Goal: Task Accomplishment & Management: Use online tool/utility

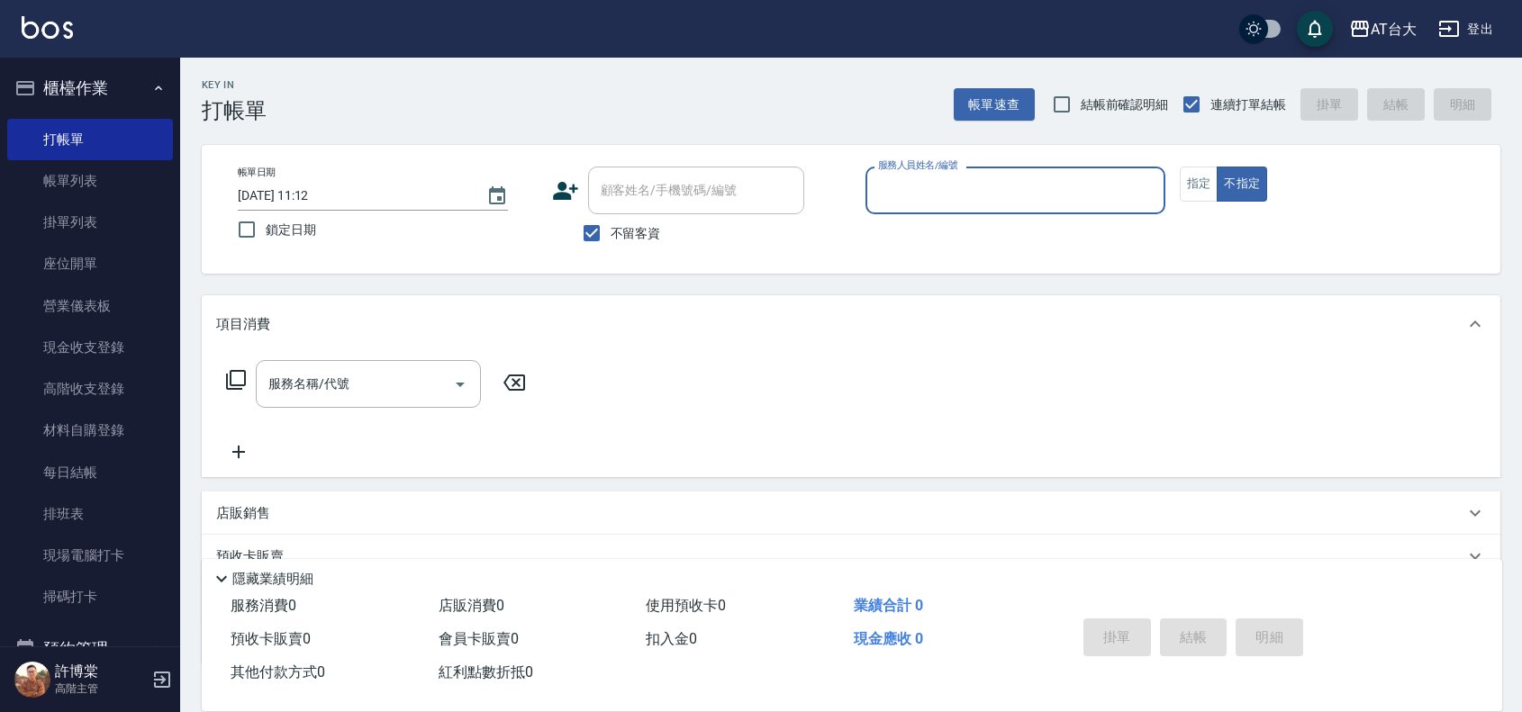
click at [1029, 183] on input "服務人員姓名/編號" at bounding box center [1015, 191] width 284 height 32
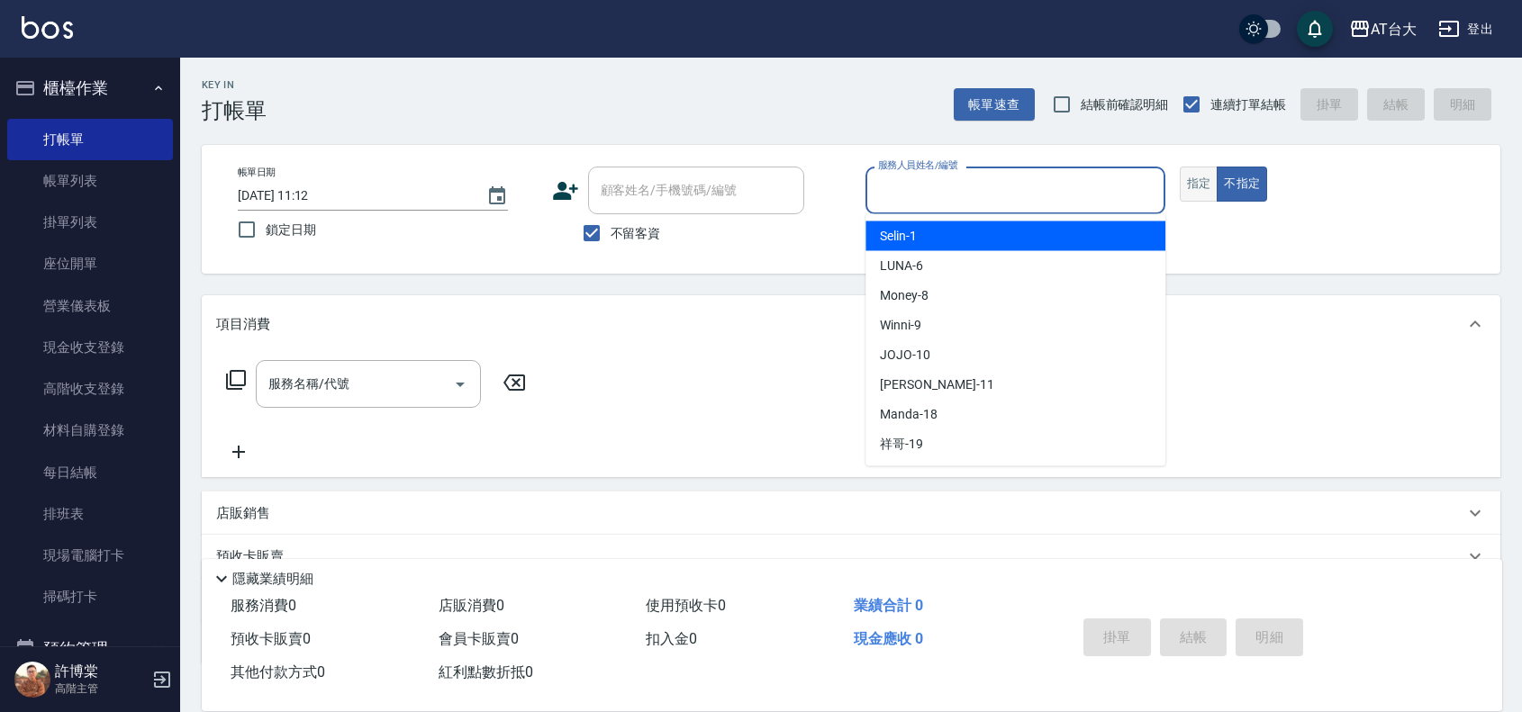
click at [1187, 182] on button "指定" at bounding box center [1198, 184] width 39 height 35
click at [966, 196] on input "服務人員姓名/編號" at bounding box center [1015, 191] width 284 height 32
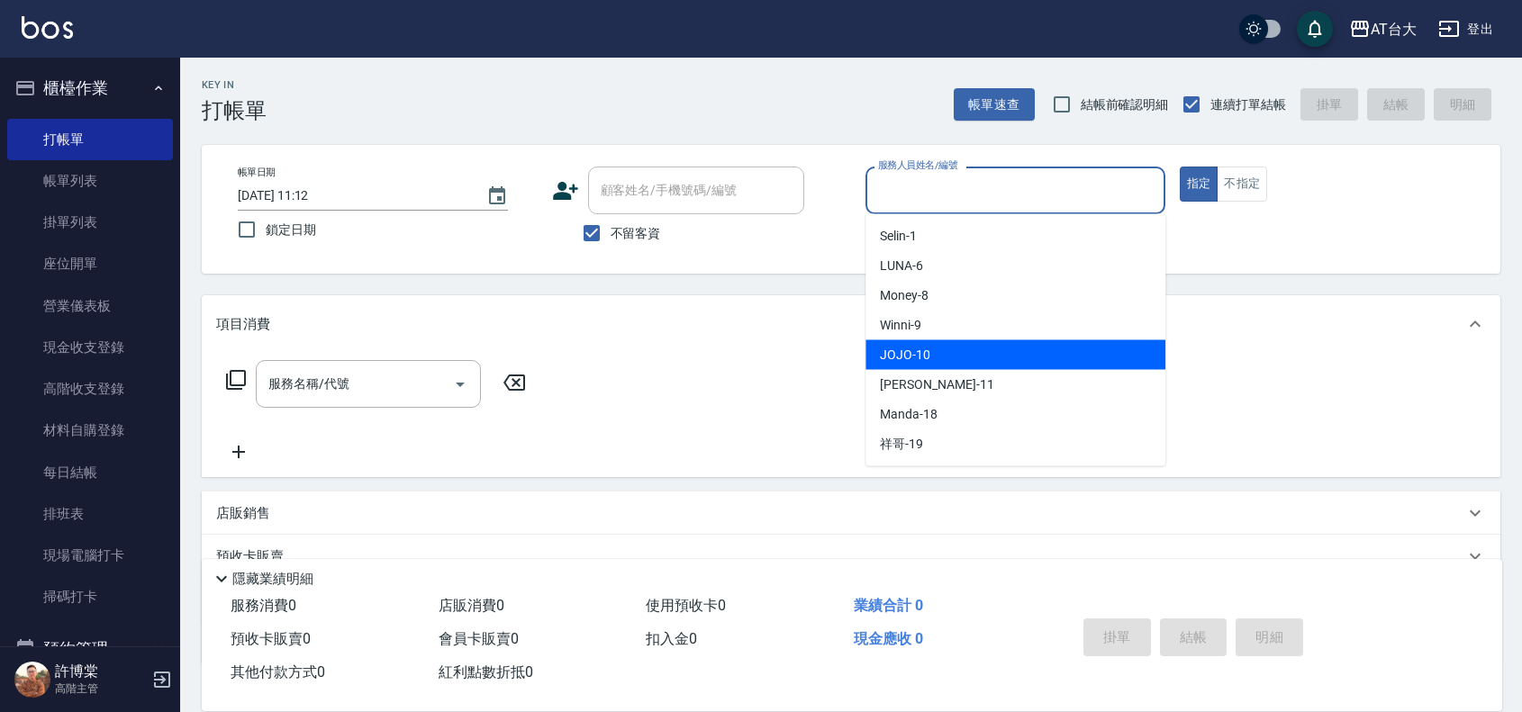
click at [927, 340] on div "JOJO -10" at bounding box center [1015, 355] width 300 height 30
type input "JOJO-10"
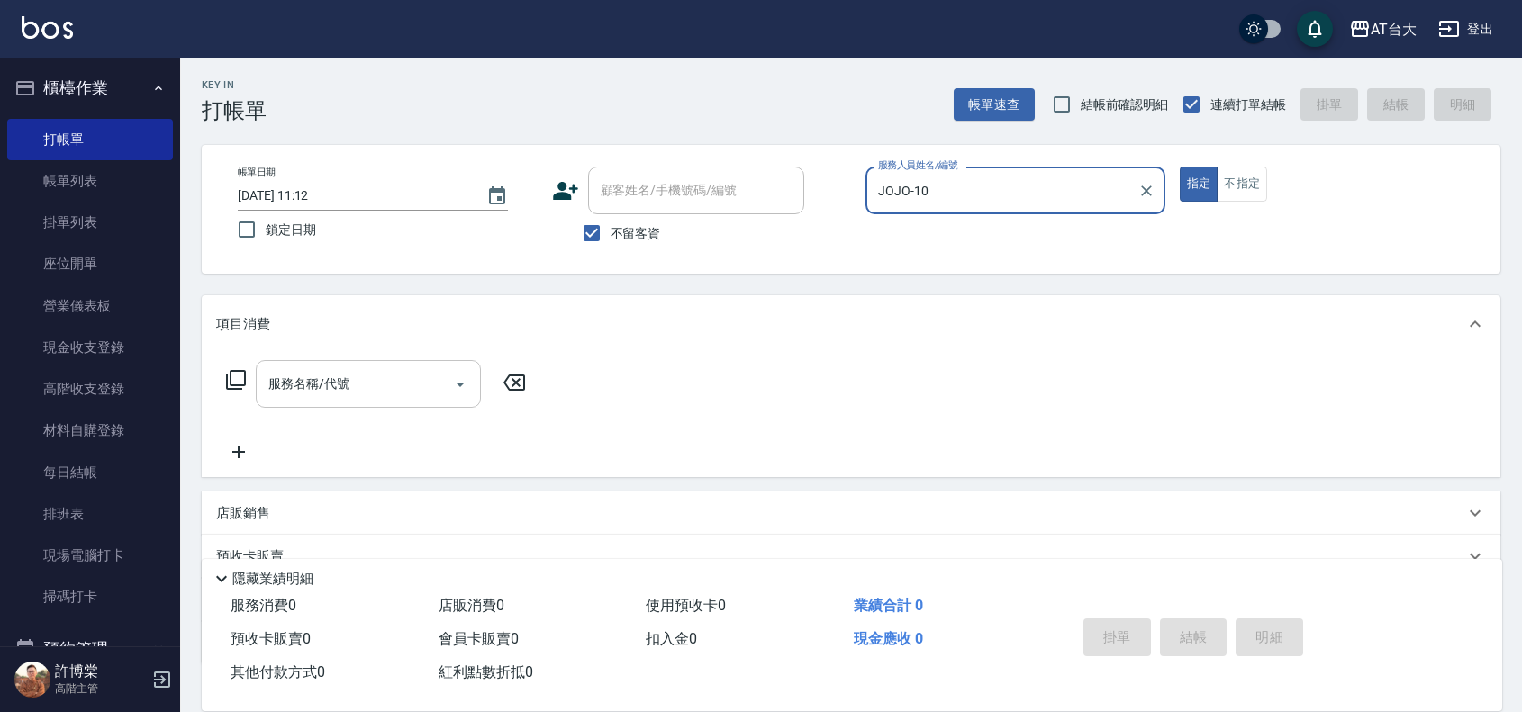
click at [315, 385] on div "服務名稱/代號 服務名稱/代號" at bounding box center [368, 384] width 225 height 48
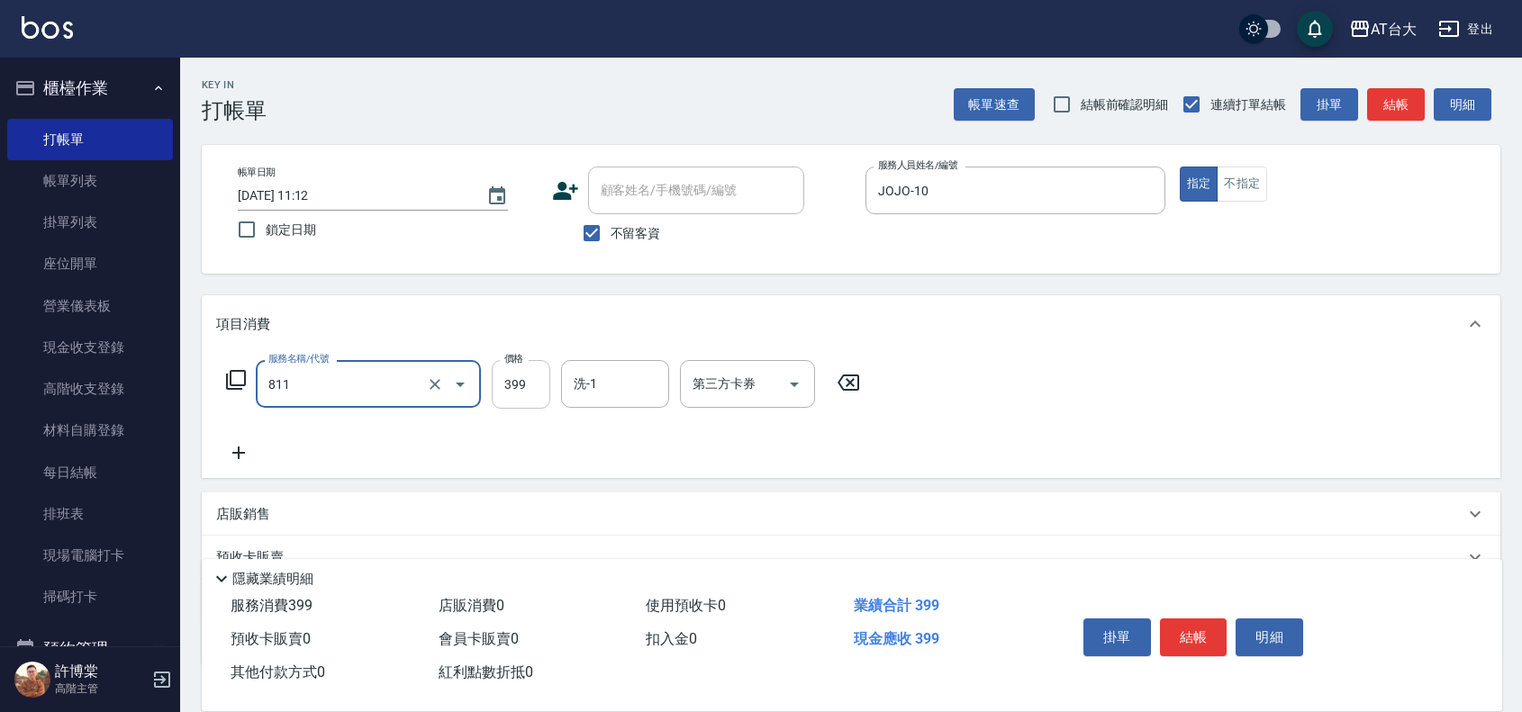
type input "洗+剪(811)"
click at [531, 383] on input "399" at bounding box center [521, 384] width 59 height 49
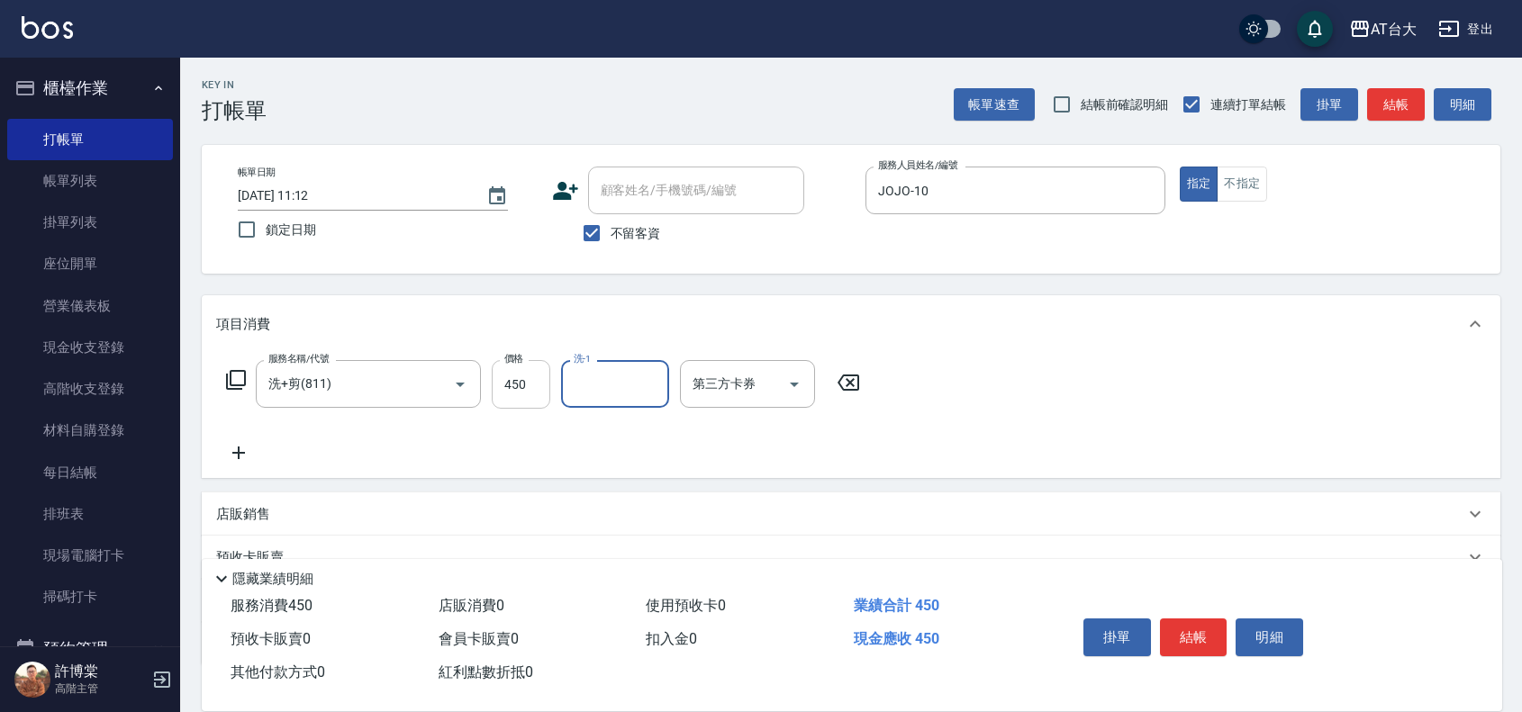
click at [528, 392] on input "450" at bounding box center [521, 384] width 59 height 49
type input "1200"
click at [1204, 619] on button "結帳" at bounding box center [1194, 638] width 68 height 38
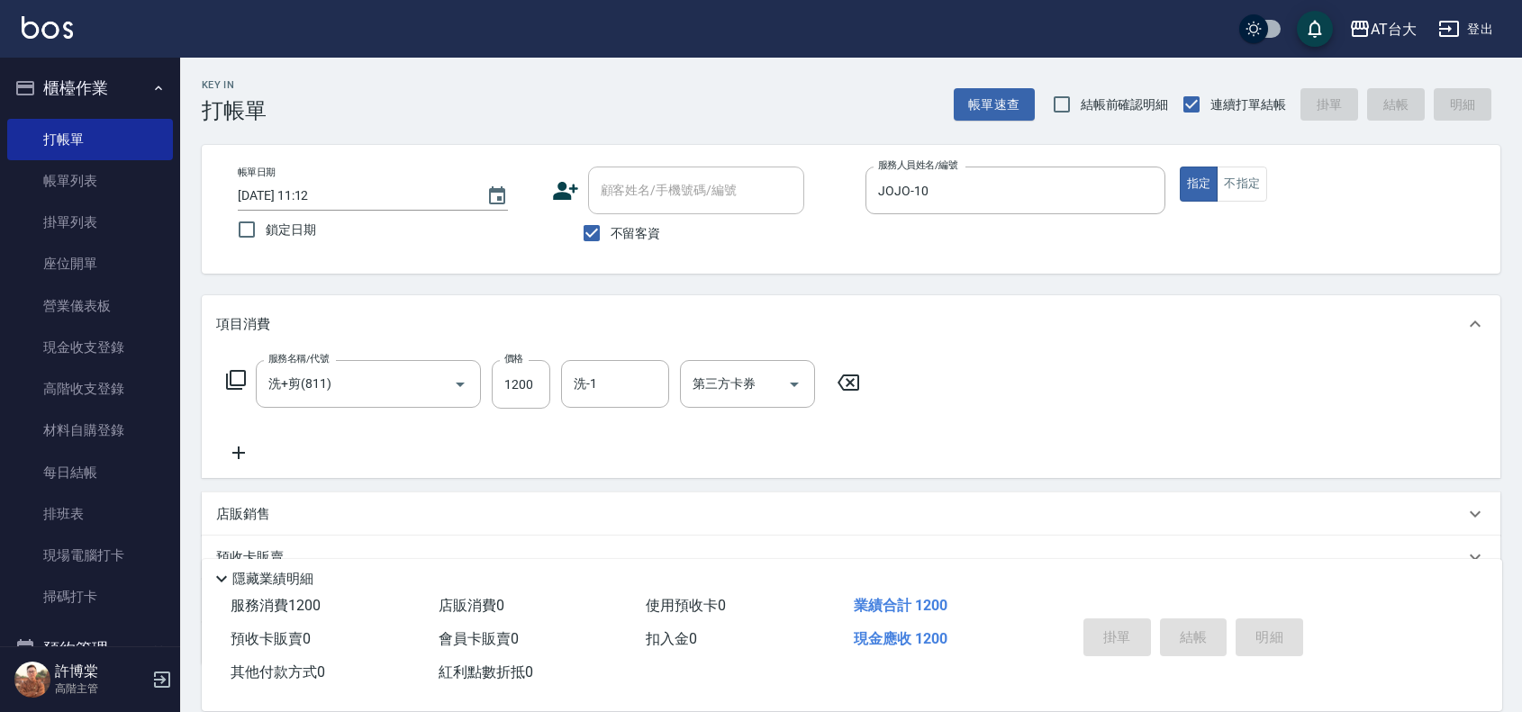
type input "[DATE] 12:26"
